Goal: Transaction & Acquisition: Purchase product/service

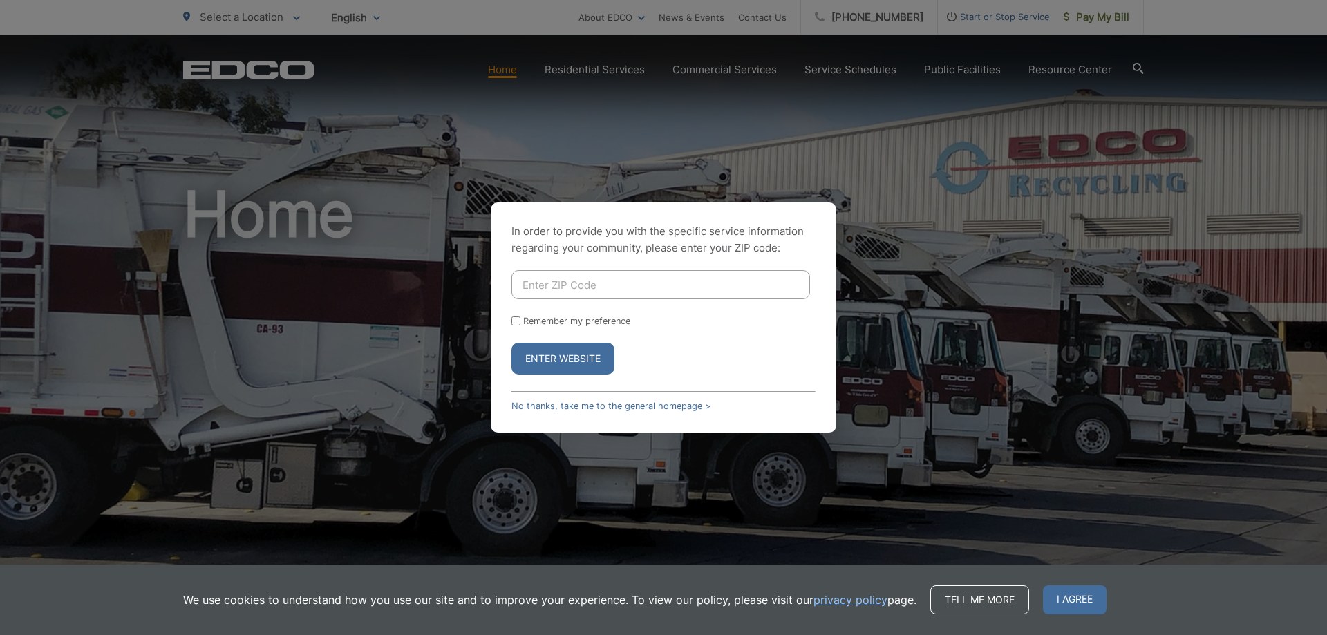
click at [697, 289] on input "Enter ZIP Code" at bounding box center [660, 284] width 298 height 29
click at [517, 322] on input "Remember my preference" at bounding box center [515, 320] width 9 height 9
checkbox input "true"
click at [563, 365] on button "Enter Website" at bounding box center [562, 359] width 103 height 32
click at [575, 276] on input "Enter ZIP Code" at bounding box center [660, 284] width 298 height 29
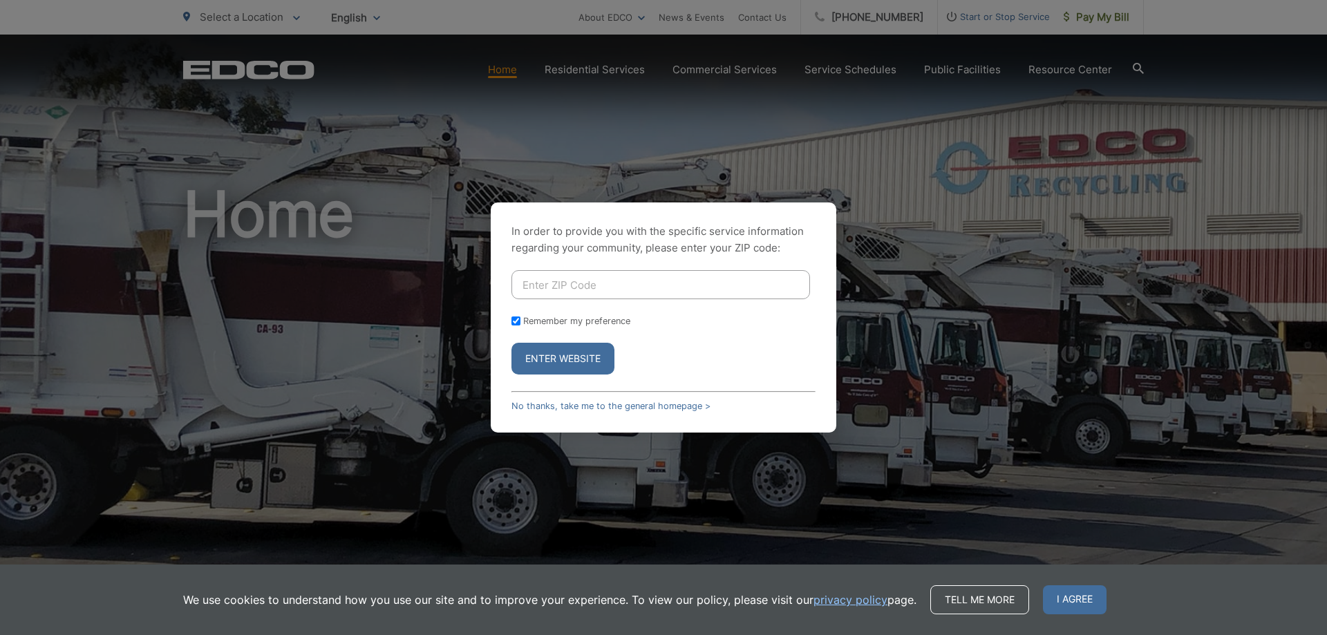
click at [575, 280] on input "Enter ZIP Code" at bounding box center [660, 284] width 298 height 29
type input "92019"
click at [563, 353] on button "Enter Website" at bounding box center [562, 359] width 103 height 32
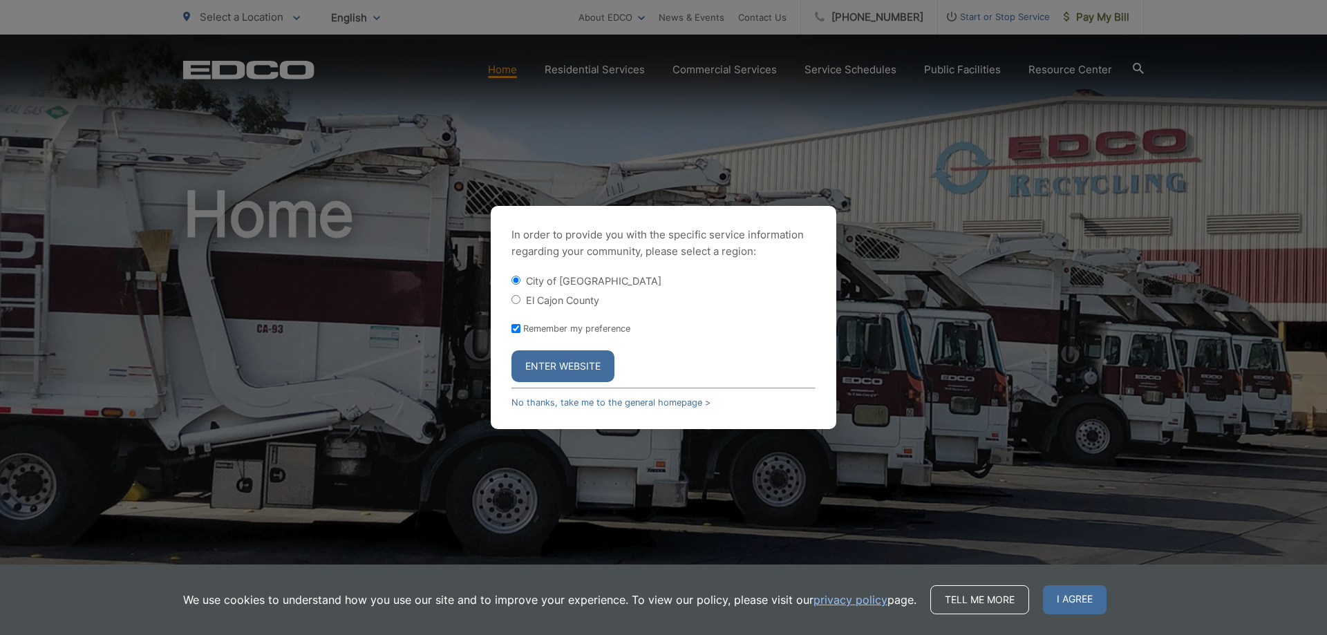
click at [514, 298] on input "El Cajon County" at bounding box center [515, 299] width 9 height 9
radio input "true"
click at [585, 366] on button "Enter Website" at bounding box center [562, 366] width 103 height 32
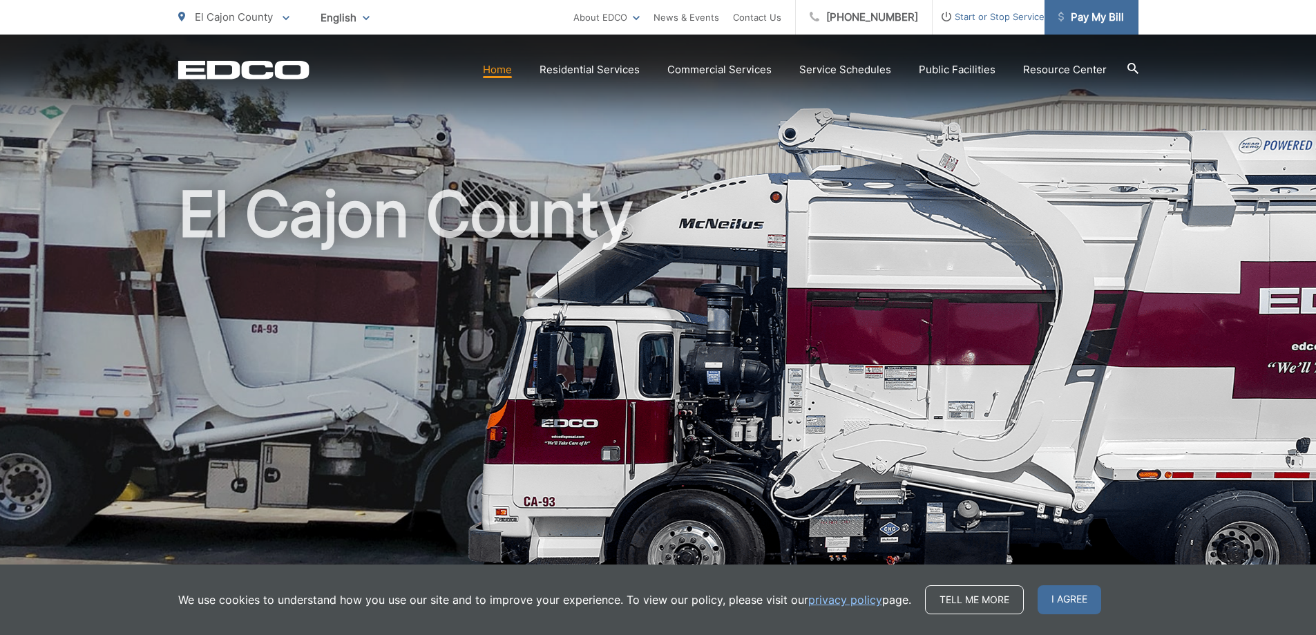
click at [1097, 19] on span "Pay My Bill" at bounding box center [1091, 17] width 66 height 17
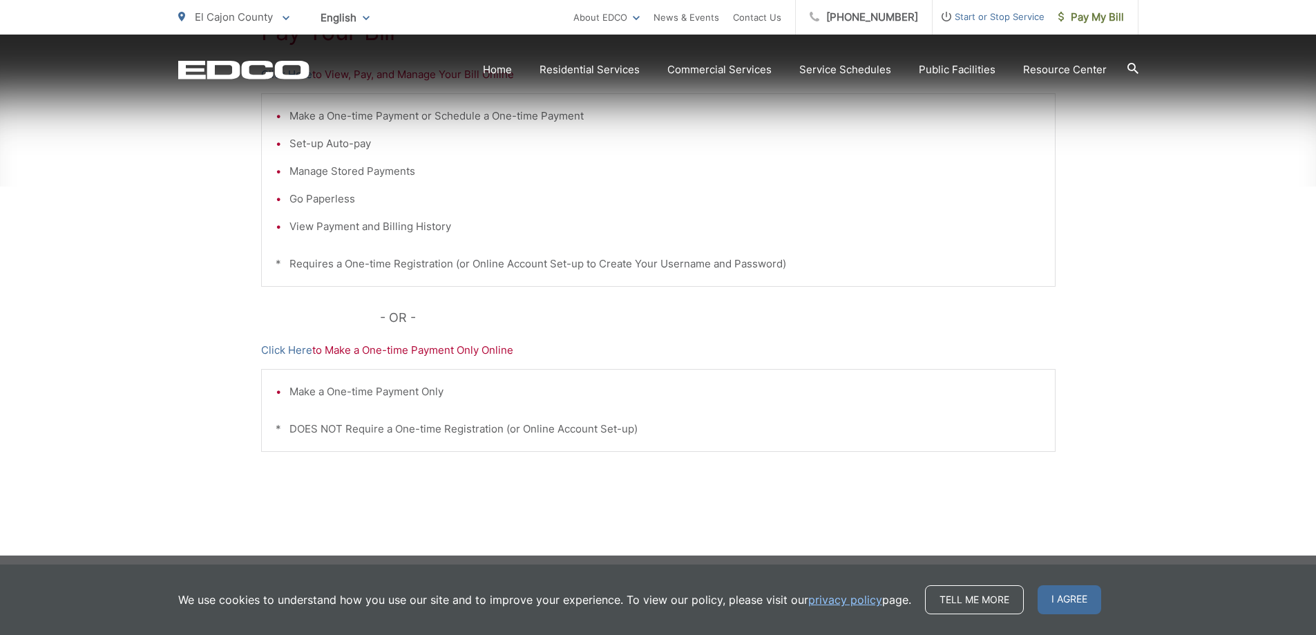
scroll to position [348, 0]
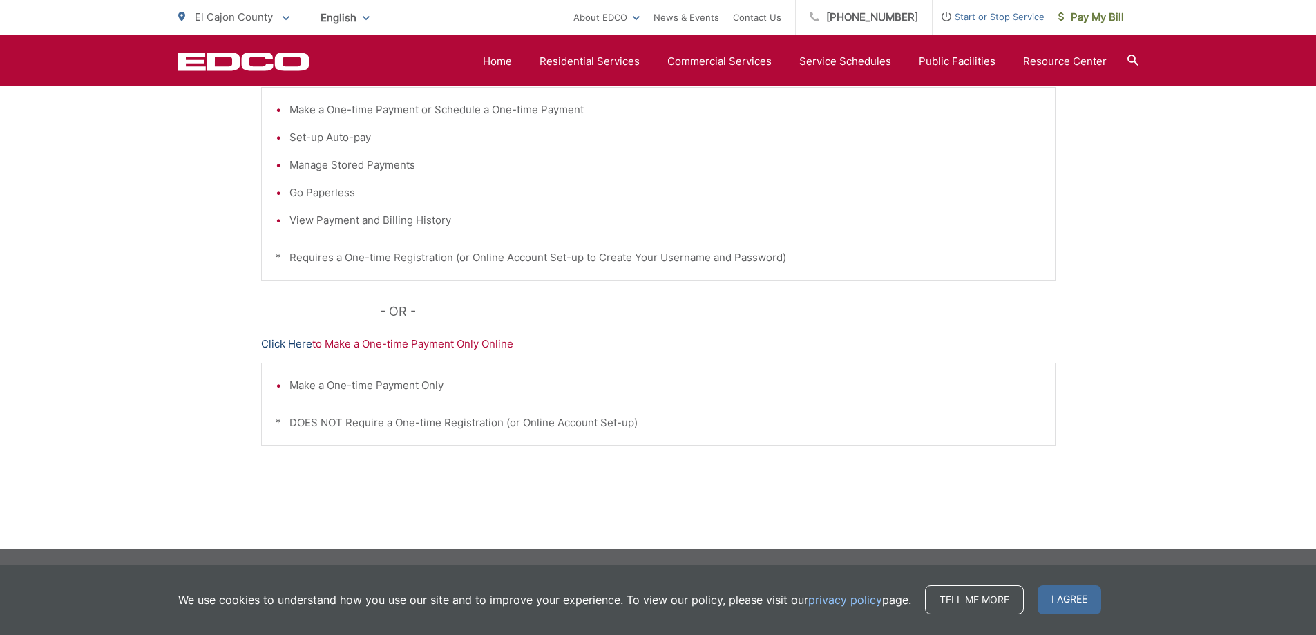
click at [291, 348] on link "Click Here" at bounding box center [286, 344] width 51 height 17
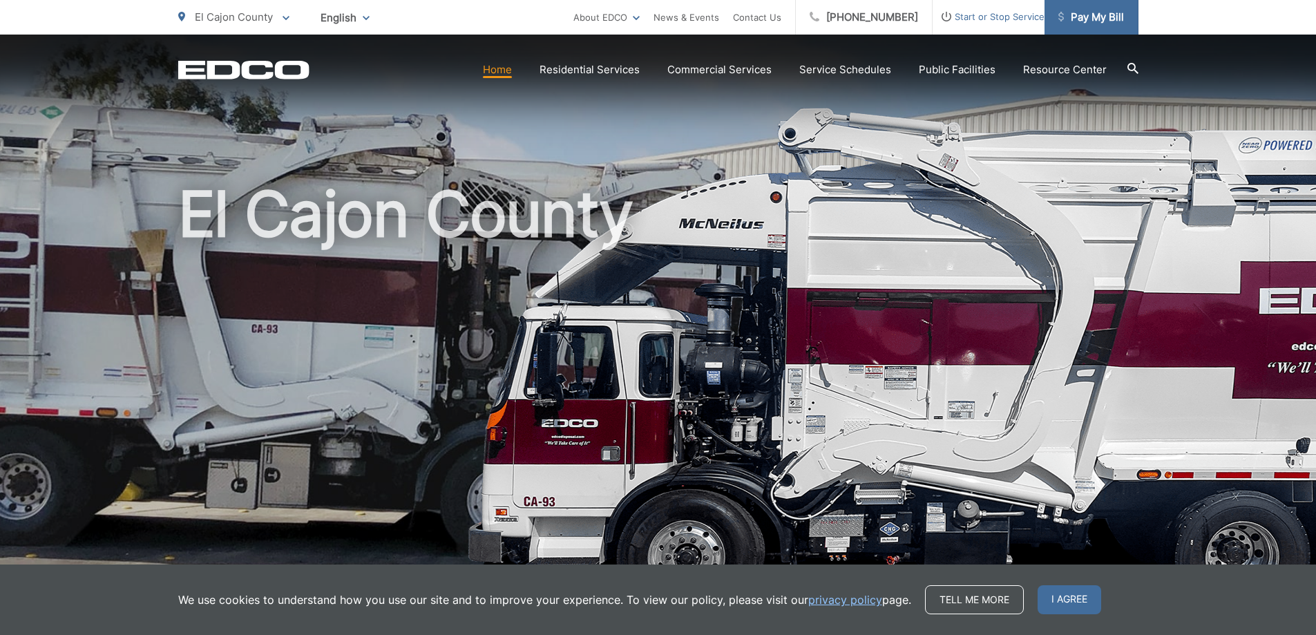
click at [1101, 17] on span "Pay My Bill" at bounding box center [1091, 17] width 66 height 17
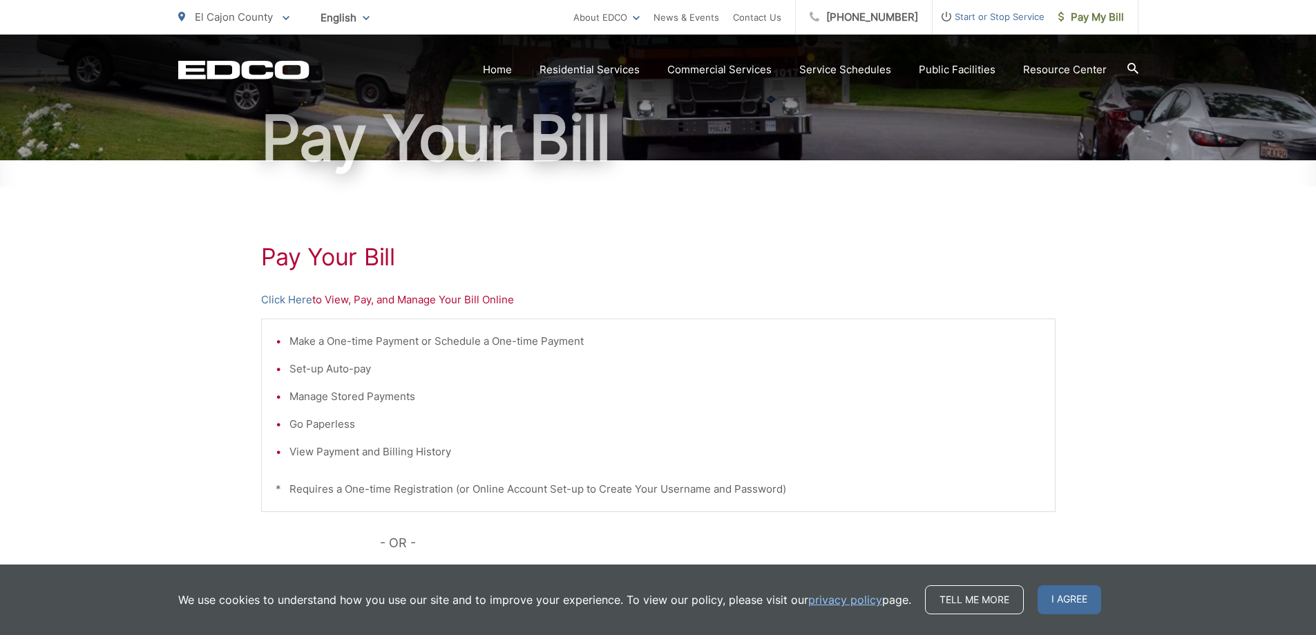
scroll to position [138, 0]
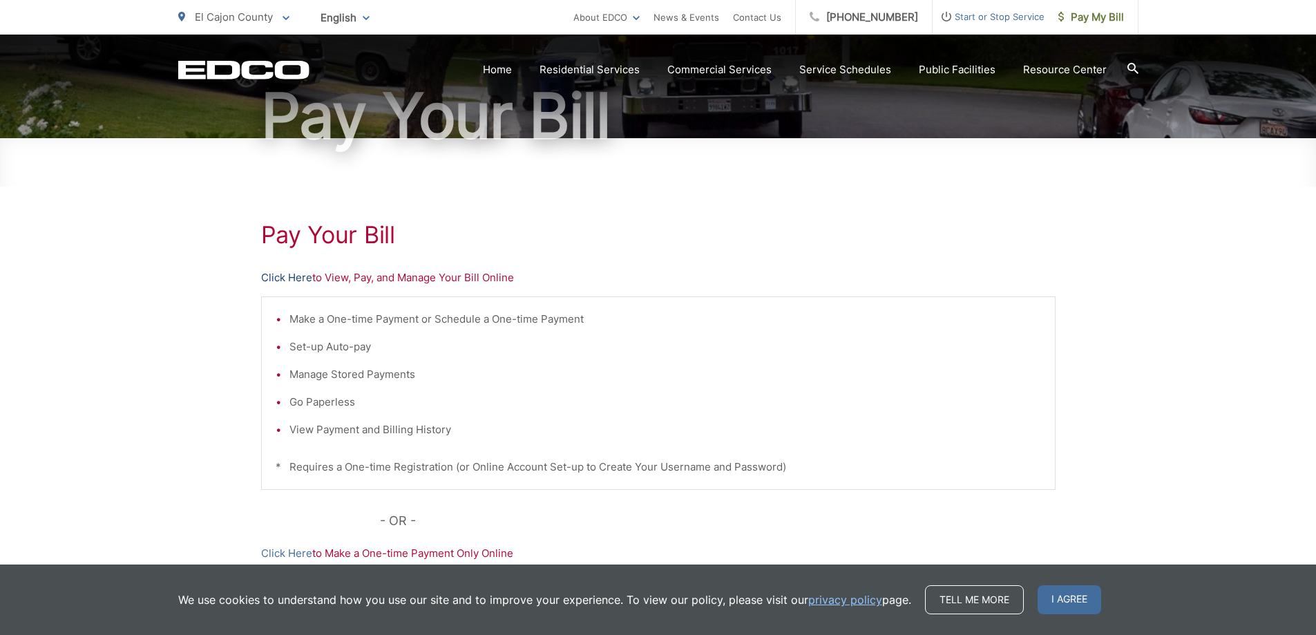
click at [289, 281] on link "Click Here" at bounding box center [286, 277] width 51 height 17
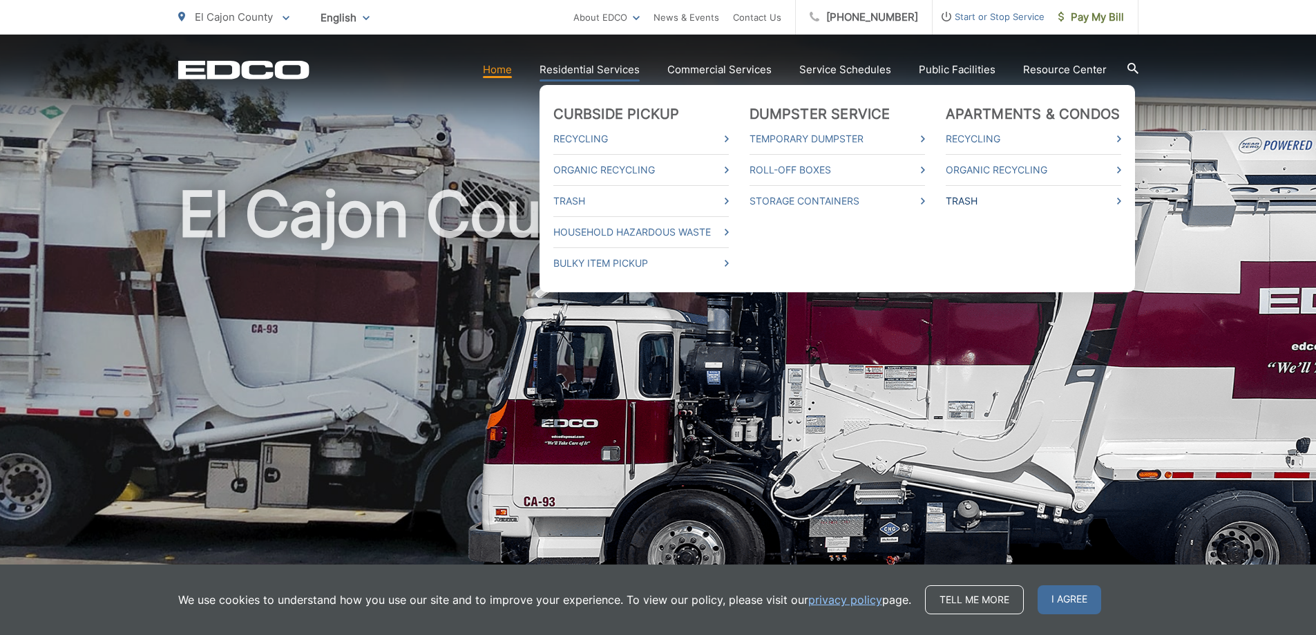
click at [973, 199] on link "Trash" at bounding box center [1033, 201] width 175 height 17
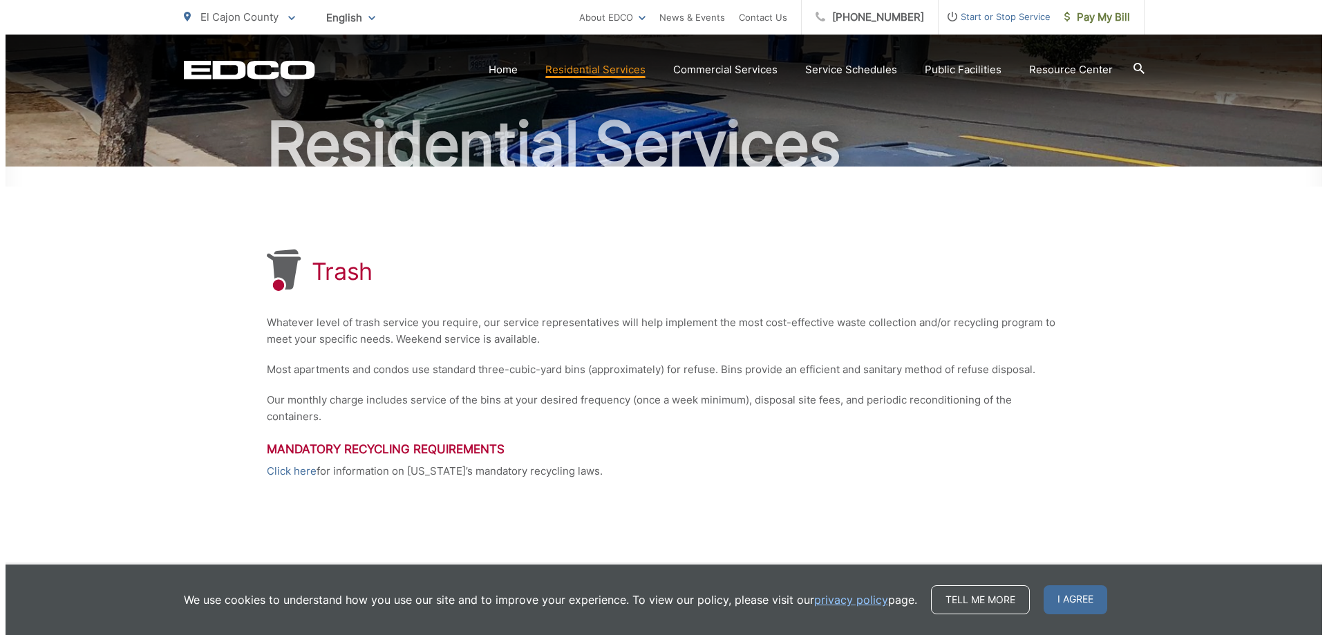
scroll to position [248, 0]
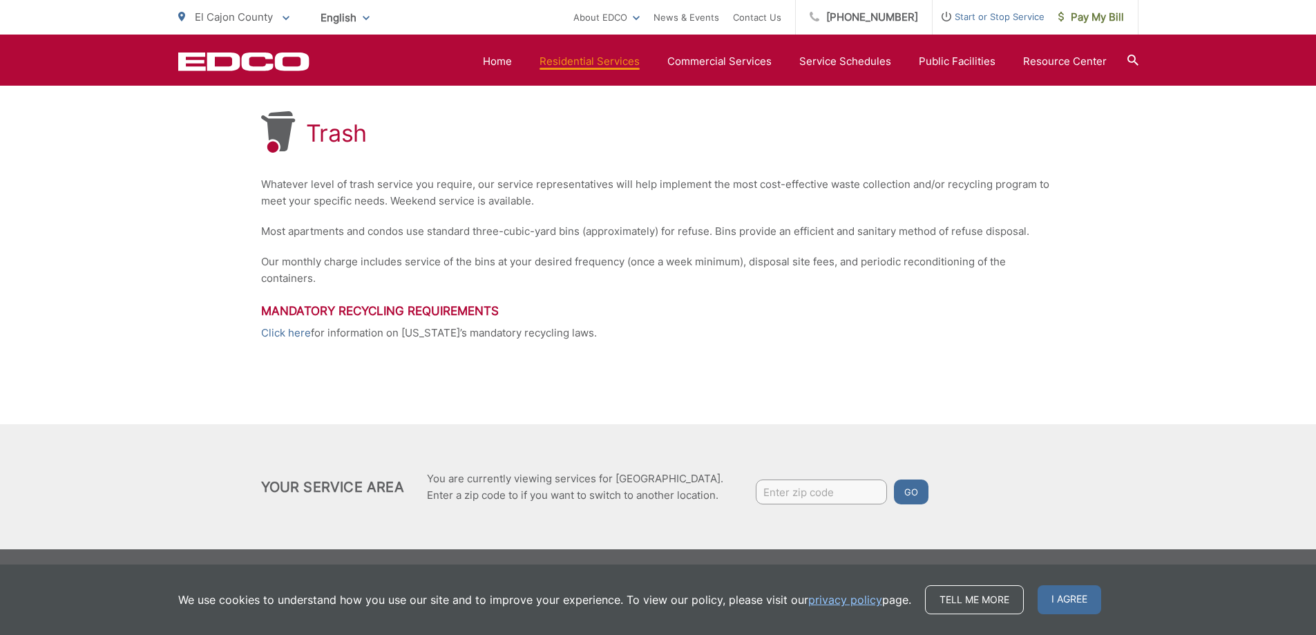
click at [805, 487] on input "Enter zip code" at bounding box center [821, 491] width 131 height 25
type input "92019"
click at [906, 493] on button "Go" at bounding box center [911, 491] width 35 height 25
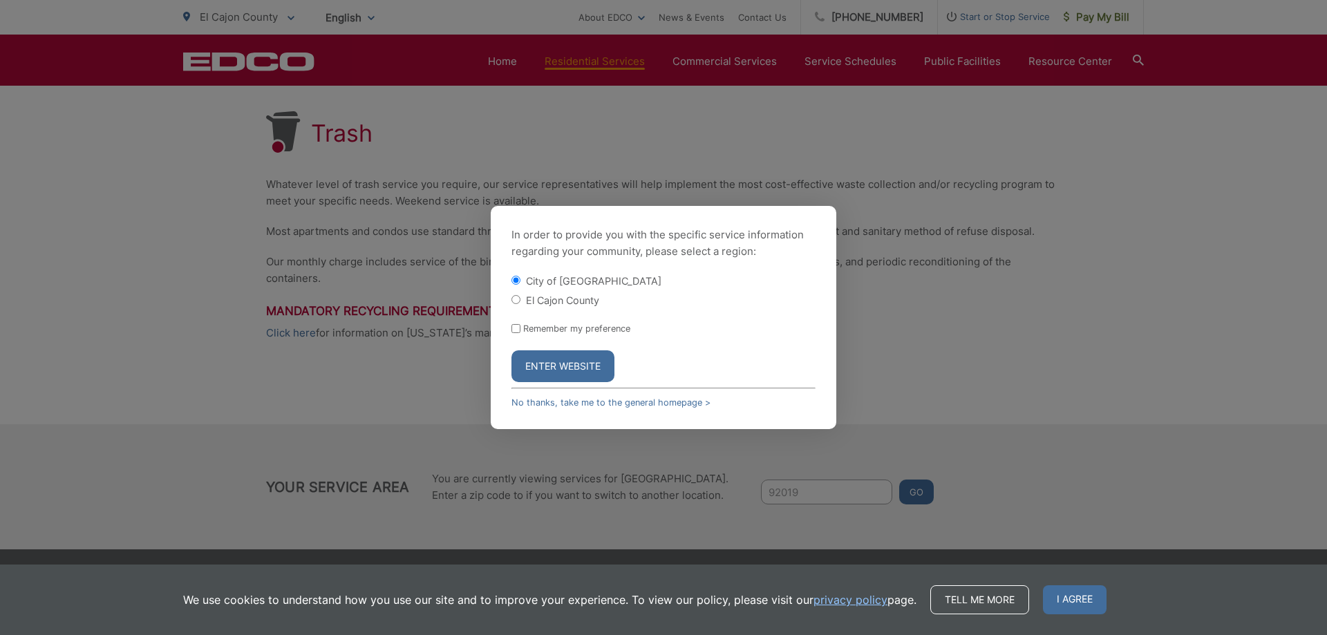
click at [514, 299] on input "El Cajon County" at bounding box center [515, 299] width 9 height 9
radio input "true"
click at [592, 365] on button "Enter Website" at bounding box center [562, 366] width 103 height 32
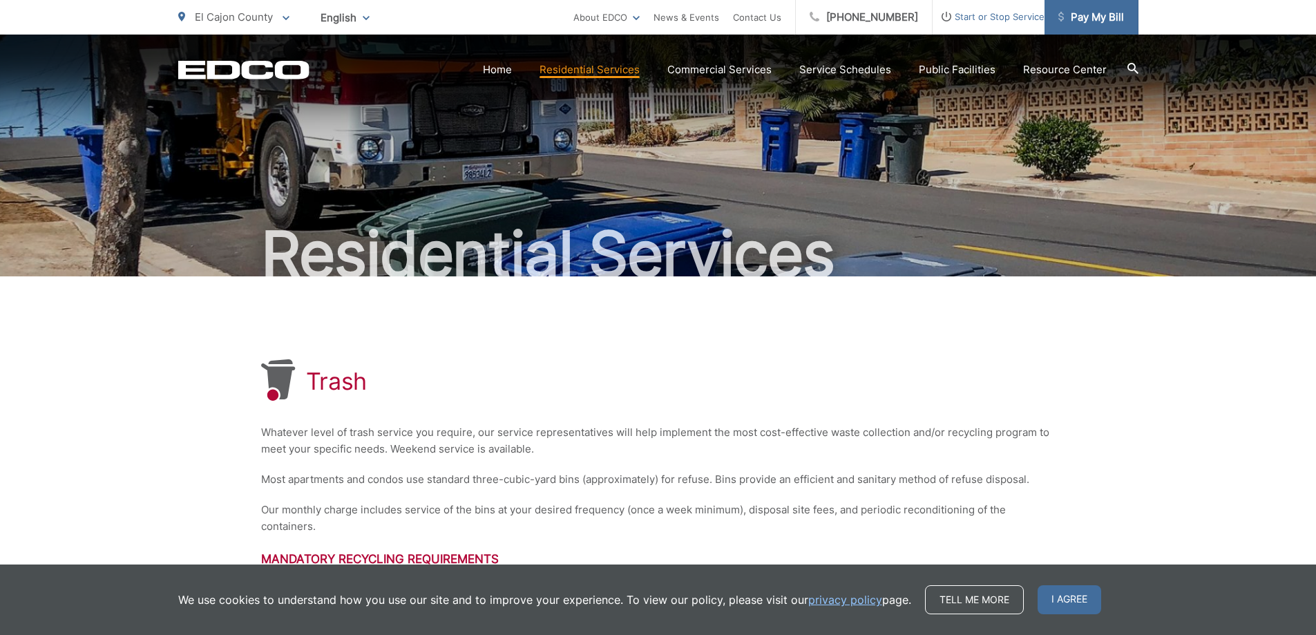
click at [1094, 19] on span "Pay My Bill" at bounding box center [1091, 17] width 66 height 17
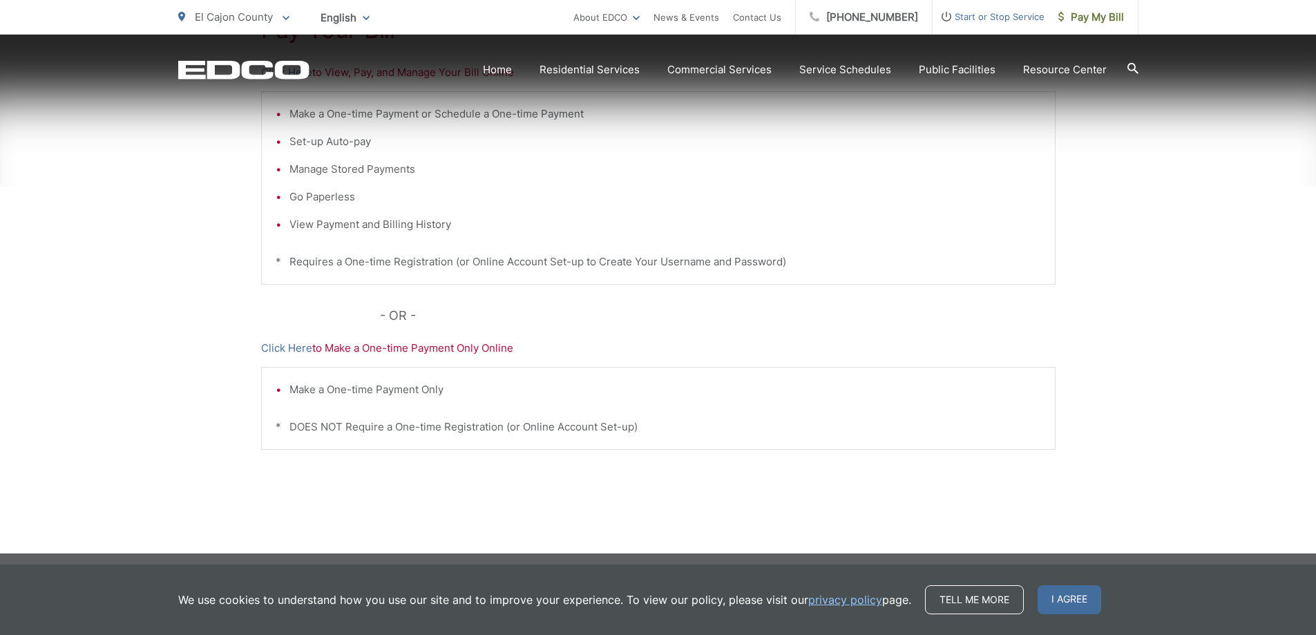
scroll to position [348, 0]
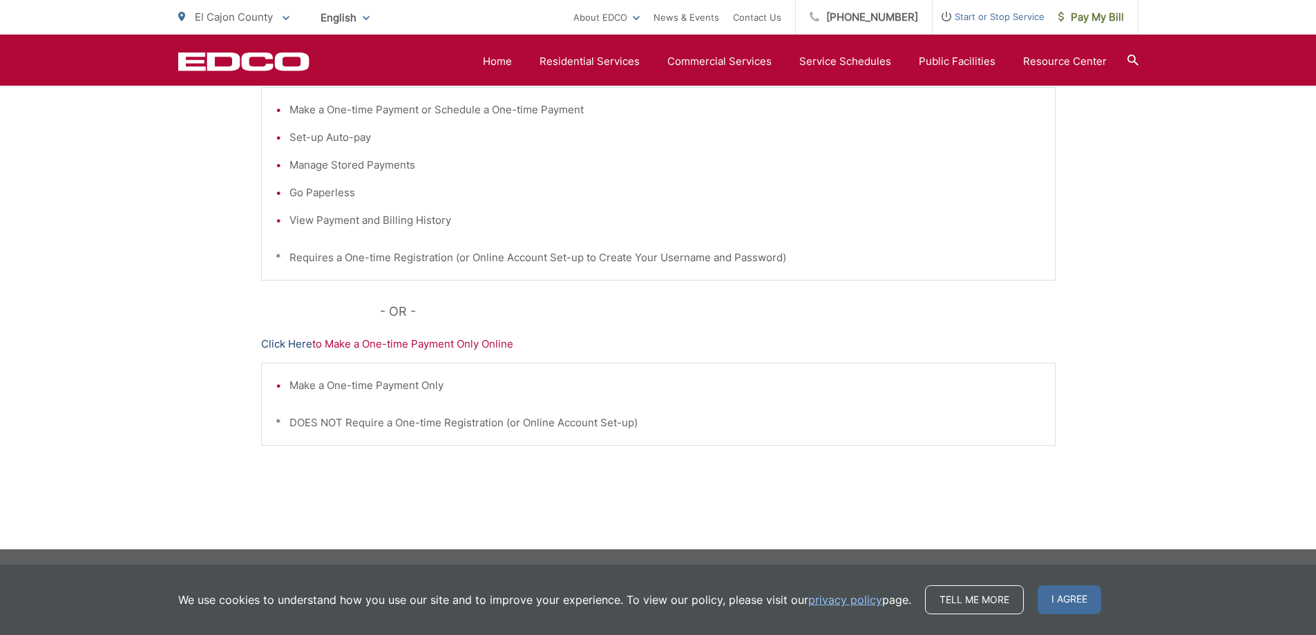
click at [289, 343] on link "Click Here" at bounding box center [286, 344] width 51 height 17
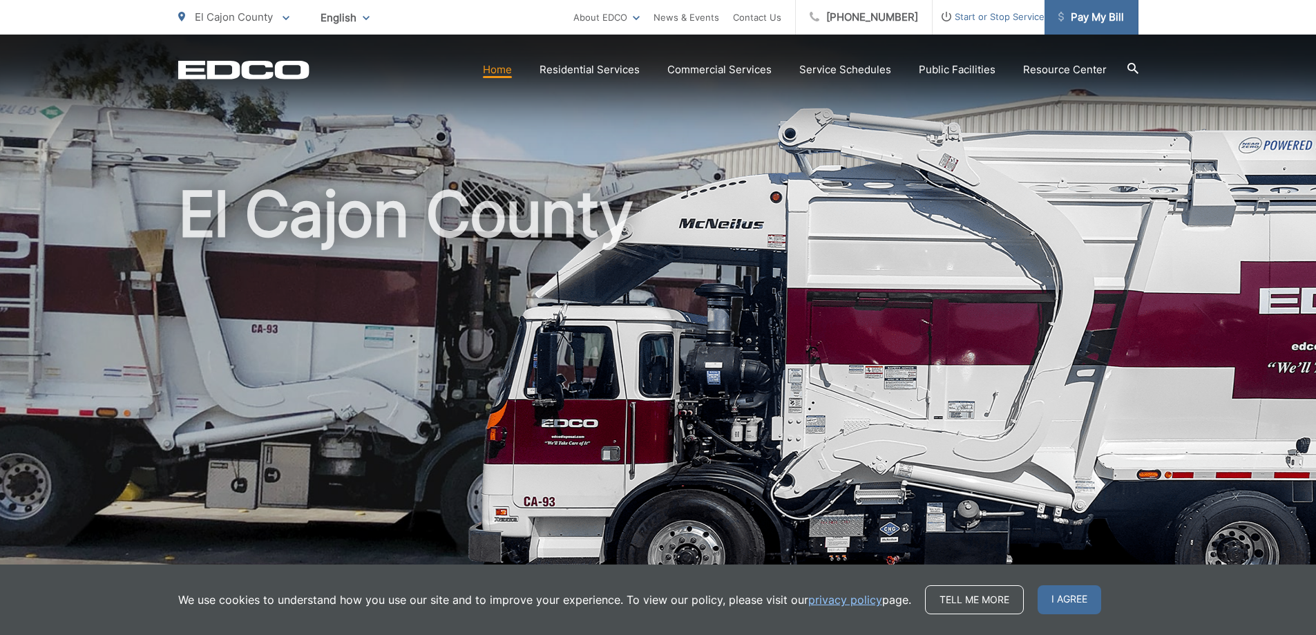
click at [1094, 20] on span "Pay My Bill" at bounding box center [1091, 17] width 66 height 17
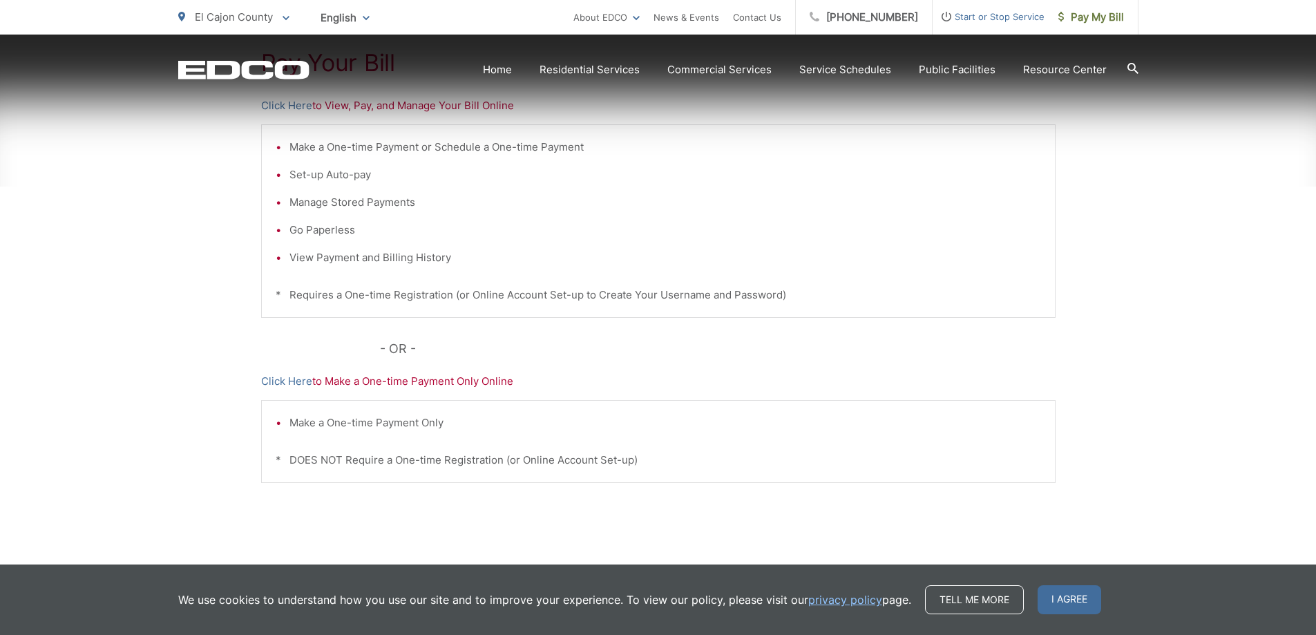
scroll to position [345, 0]
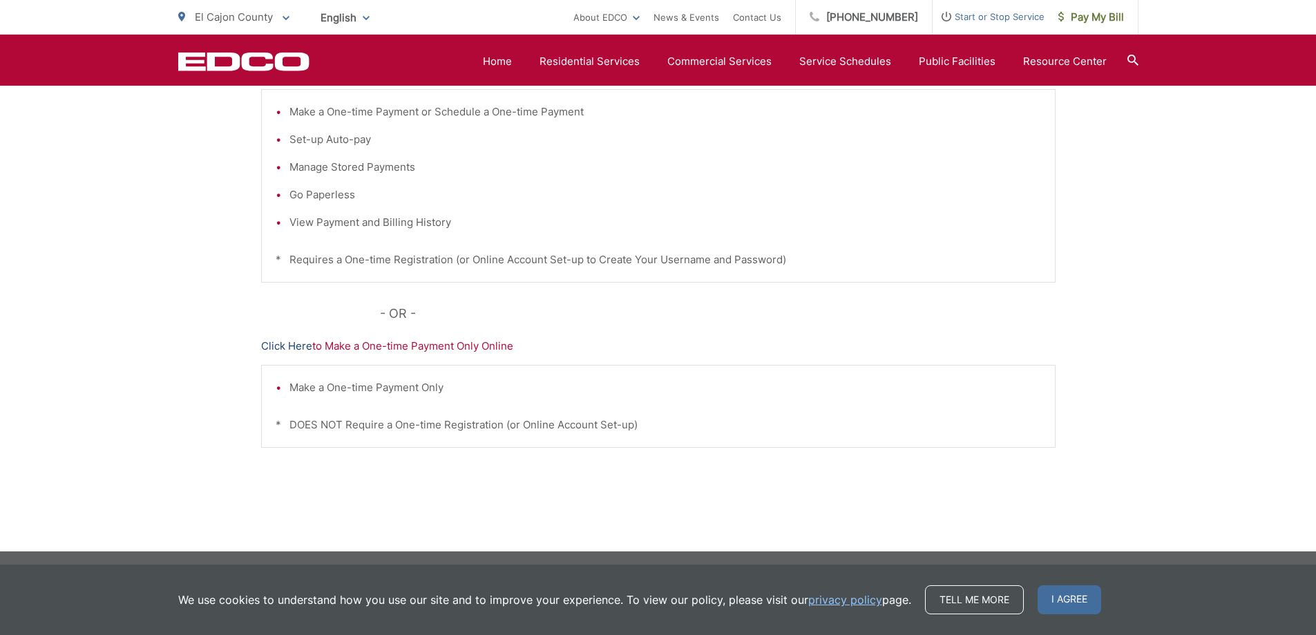
click at [284, 346] on link "Click Here" at bounding box center [286, 346] width 51 height 17
